Goal: Information Seeking & Learning: Learn about a topic

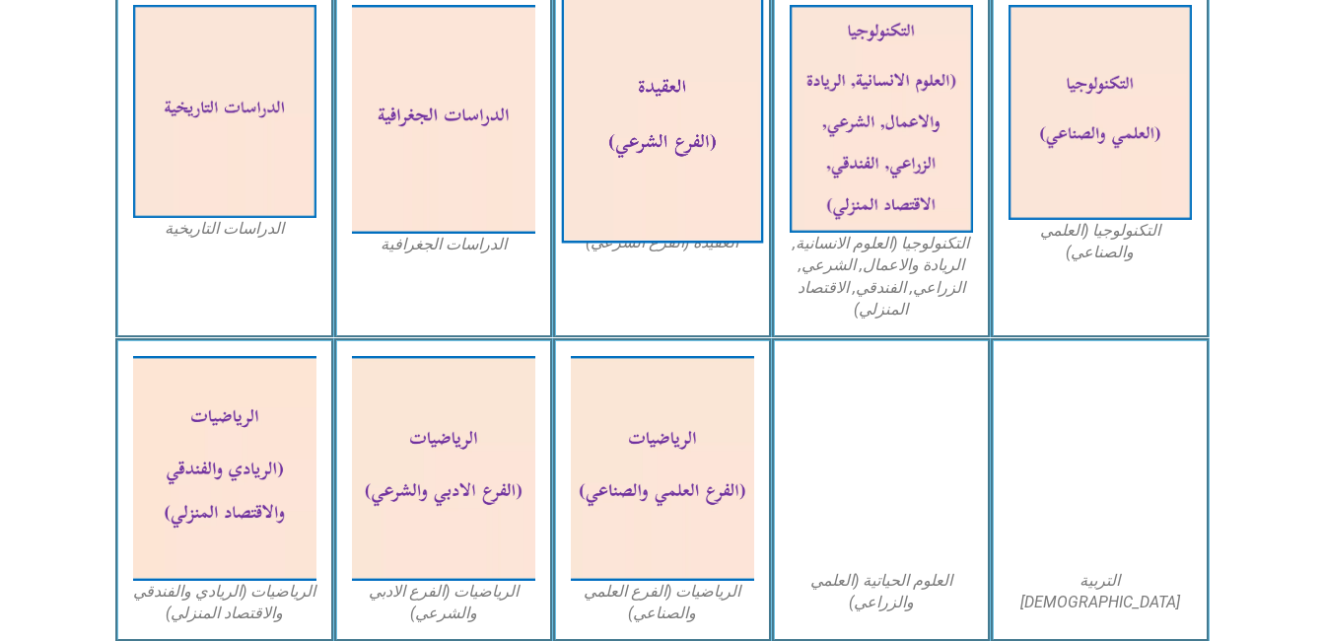
scroll to position [1021, 0]
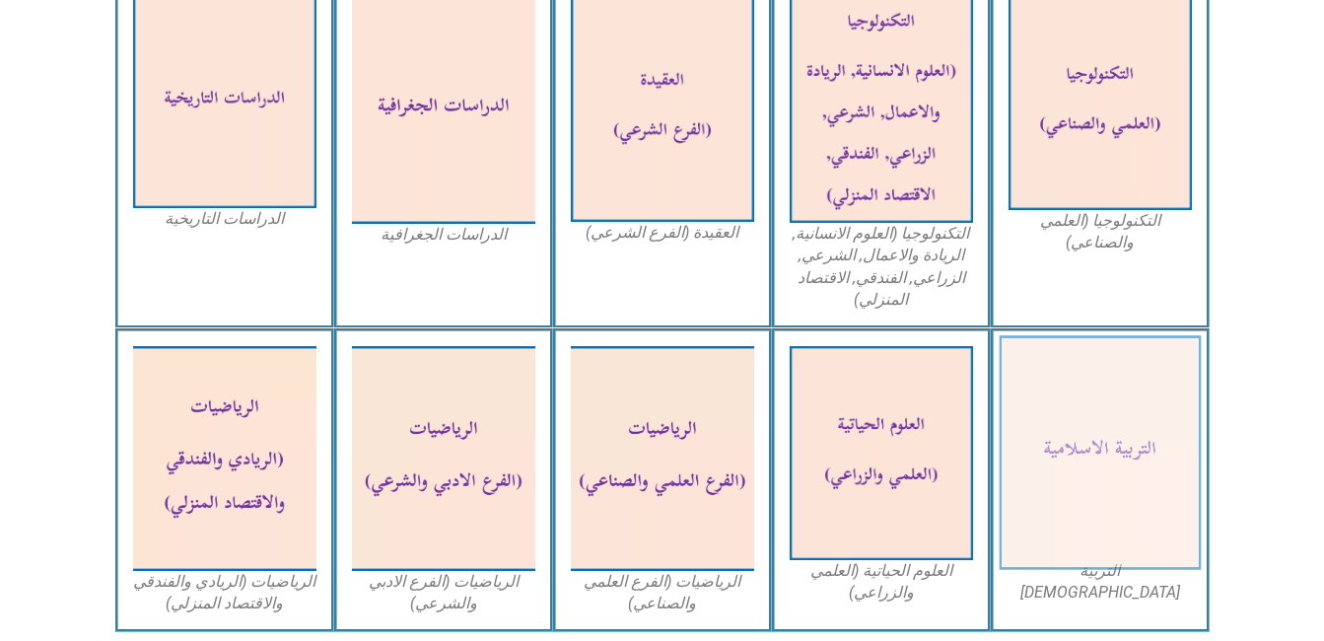
click at [1108, 547] on img at bounding box center [1099, 453] width 202 height 235
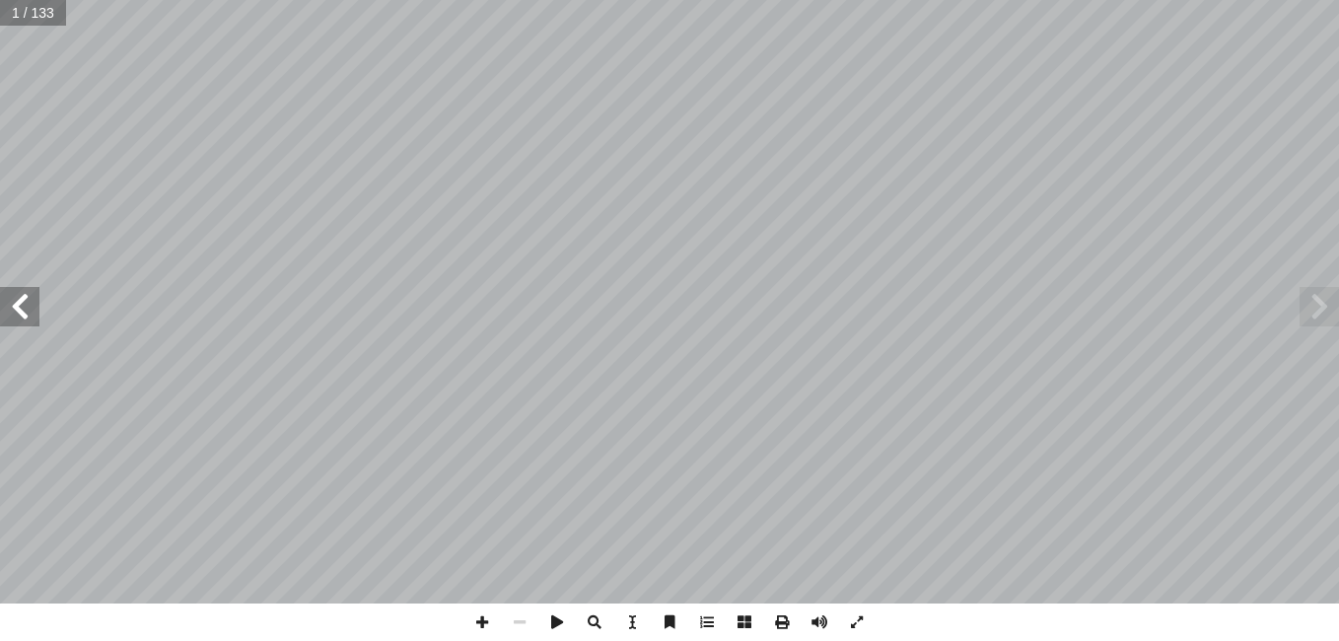
click at [1303, 311] on span at bounding box center [1318, 306] width 39 height 39
click at [50, 11] on input "text" at bounding box center [33, 13] width 66 height 26
type input "**"
click at [16, 306] on span at bounding box center [19, 306] width 39 height 39
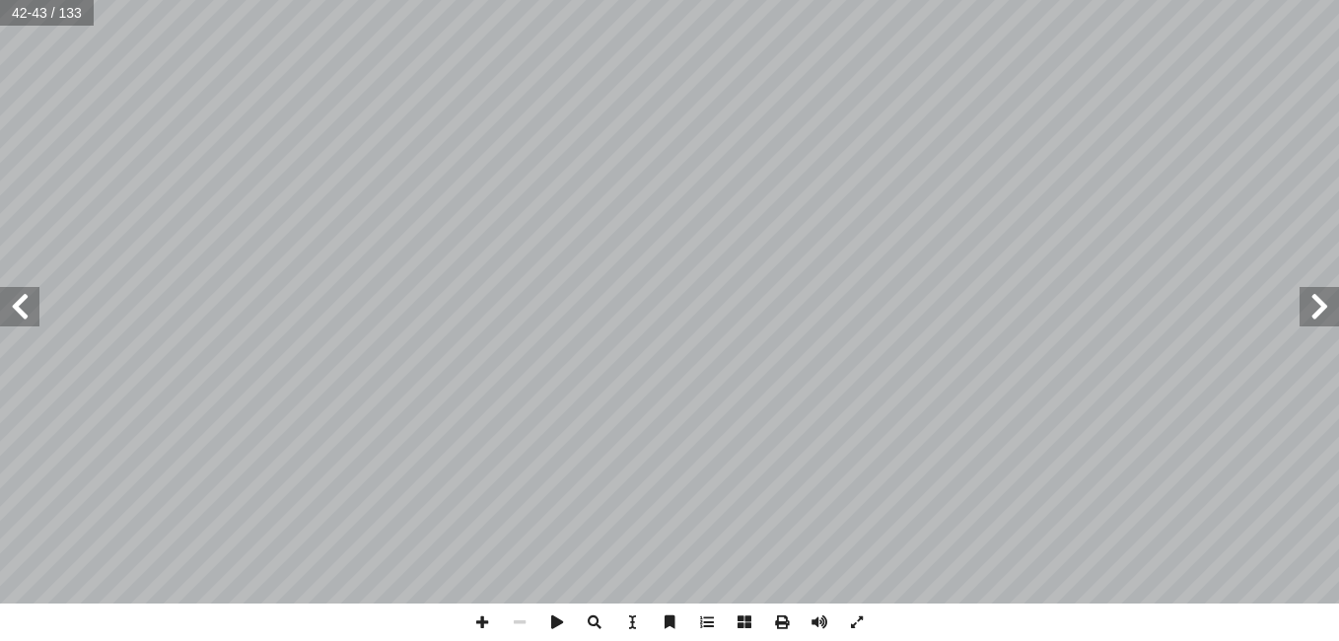
click at [16, 306] on span at bounding box center [19, 306] width 39 height 39
click at [1323, 319] on span at bounding box center [1318, 306] width 39 height 39
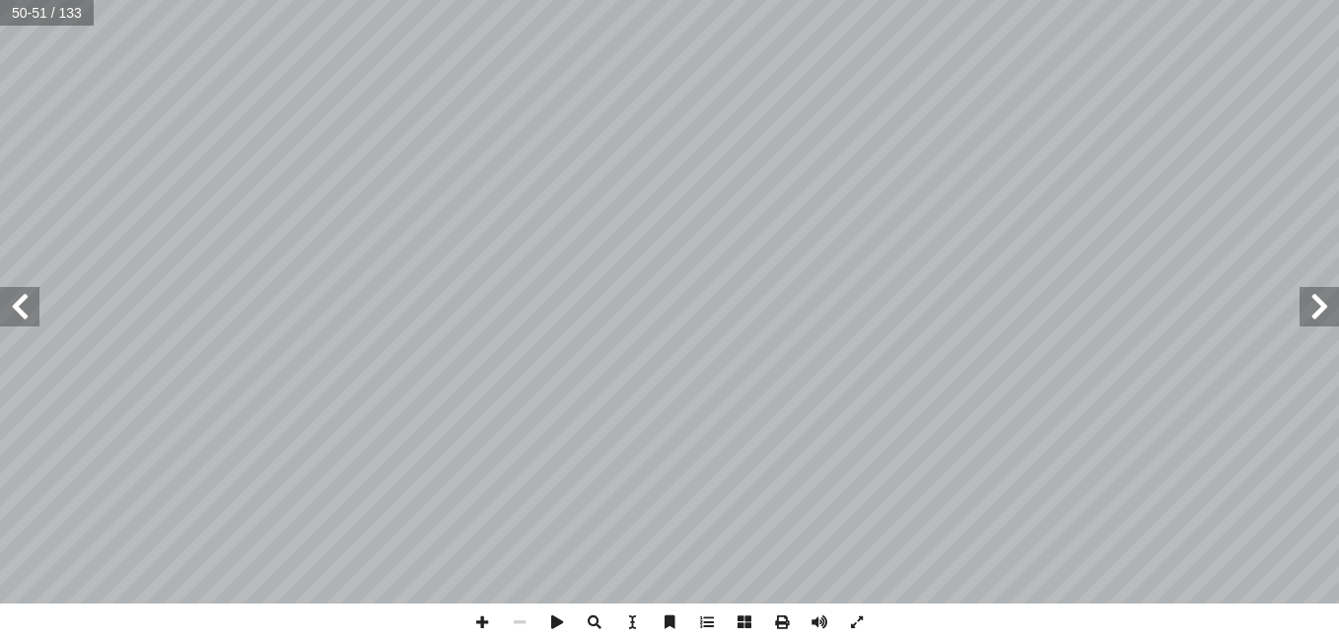
click at [1323, 319] on span at bounding box center [1318, 306] width 39 height 39
click at [21, 324] on span at bounding box center [19, 306] width 39 height 39
click at [20, 315] on span at bounding box center [19, 306] width 39 height 39
click at [823, 0] on html "الصفحة الرئيسية الصف الأول الصف الثاني الصف الثالث الصف الرابع الصف الخامس الصف…" at bounding box center [669, 89] width 1339 height 179
click at [869, 0] on html "الصفحة الرئيسية الصف الأول الصف الثاني الصف الثالث الصف الرابع الصف الخامس الصف…" at bounding box center [669, 89] width 1339 height 179
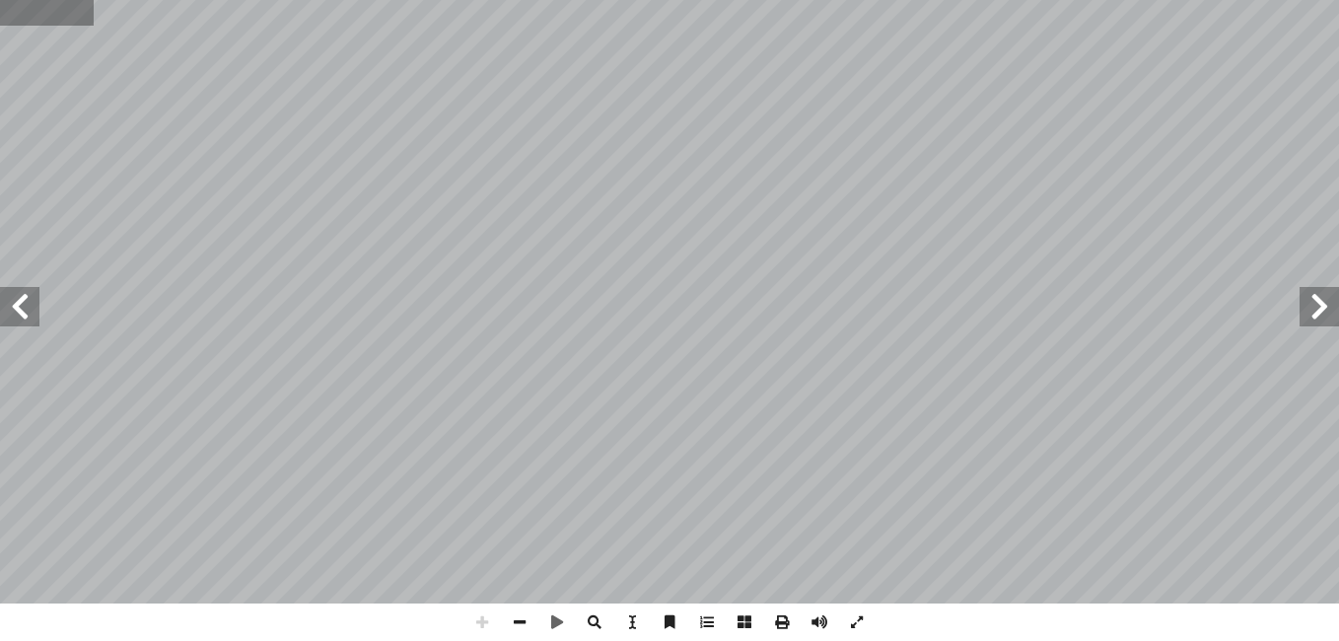
click at [77, 16] on input "text" at bounding box center [47, 13] width 94 height 26
type input "**"
click at [22, 318] on span at bounding box center [19, 306] width 39 height 39
click at [81, 21] on input "text" at bounding box center [47, 13] width 94 height 26
type input "**"
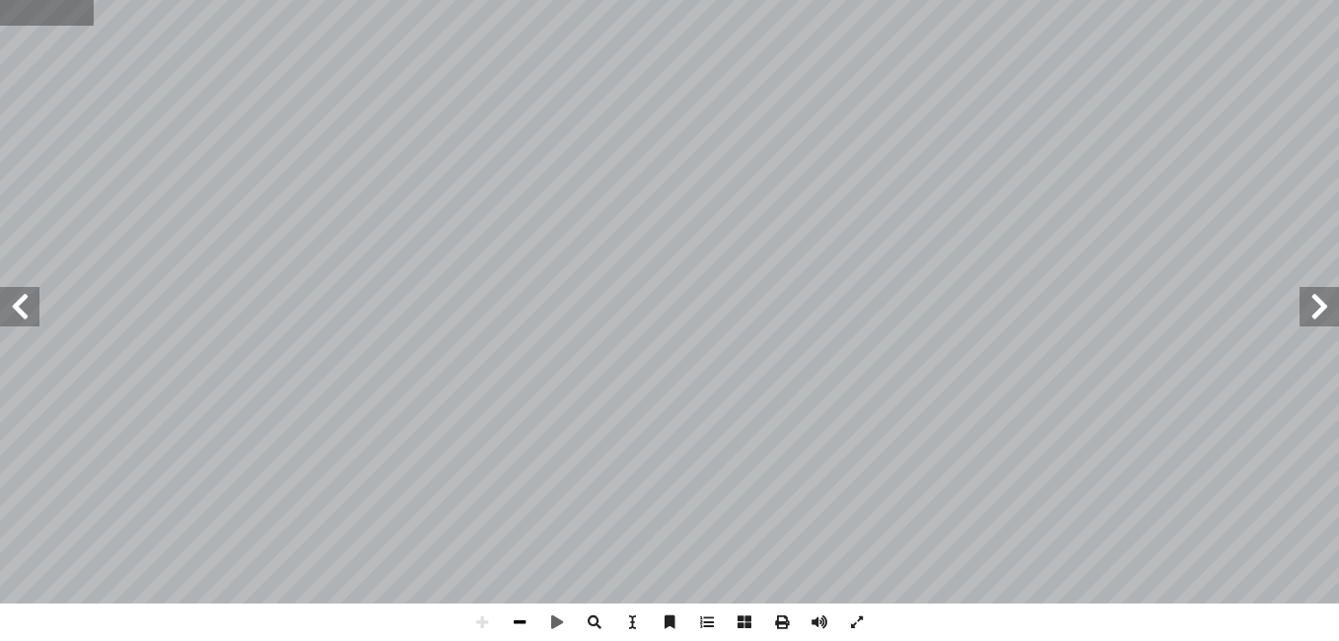
click at [516, 616] on span at bounding box center [519, 621] width 37 height 37
click at [17, 306] on span at bounding box center [19, 306] width 39 height 39
click at [485, 625] on span at bounding box center [481, 621] width 37 height 37
click at [483, 622] on span at bounding box center [481, 621] width 37 height 37
